Goal: Task Accomplishment & Management: Manage account settings

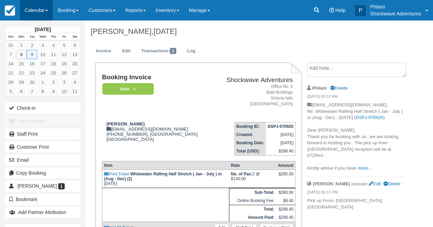
click at [38, 14] on link "Calendar" at bounding box center [36, 10] width 33 height 21
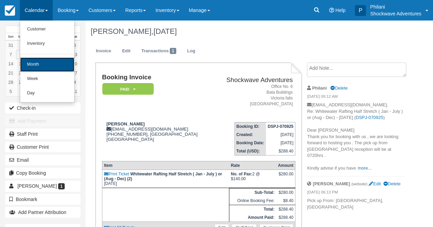
click at [53, 61] on link "Month" at bounding box center [47, 65] width 54 height 14
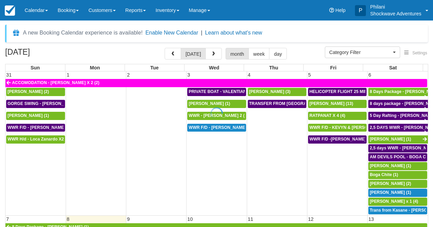
select select
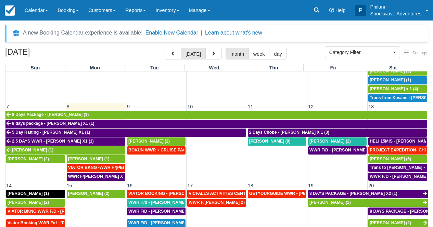
scroll to position [117, 0]
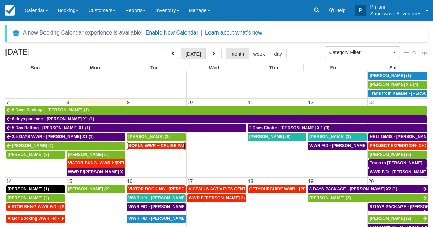
click at [166, 146] on span "BOKUN WWR + CRUISE PACKAGE - Janet South X 2 (2)" at bounding box center [196, 145] width 136 height 5
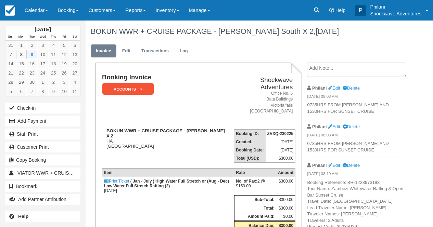
scroll to position [5, 0]
